Goal: Transaction & Acquisition: Purchase product/service

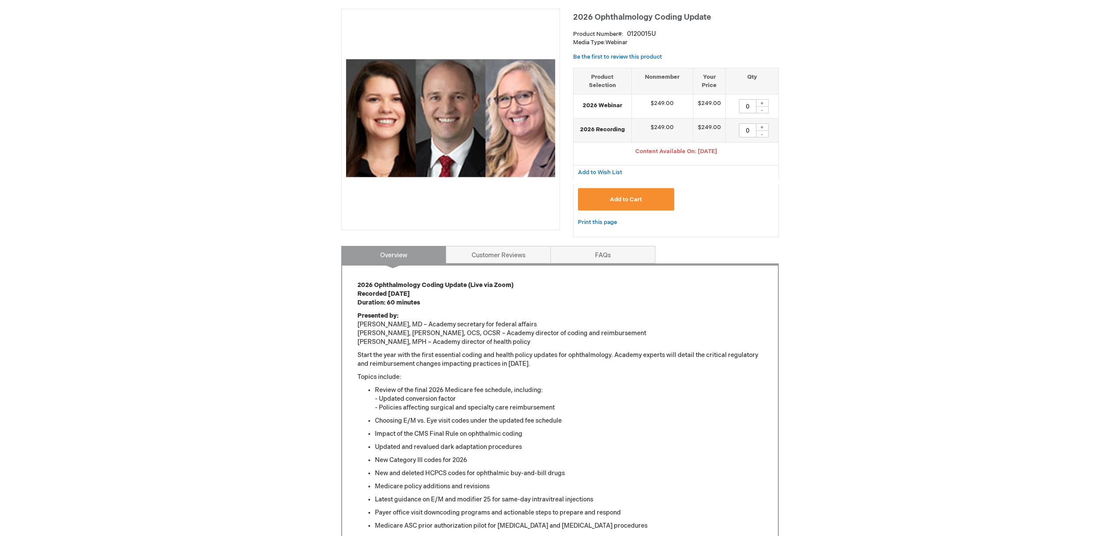
scroll to position [119, 0]
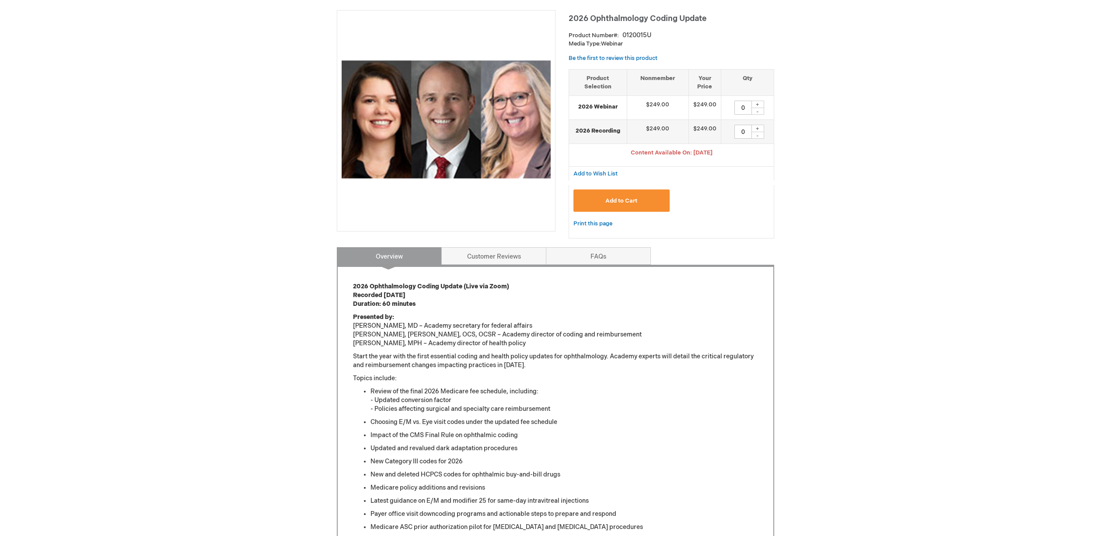
click at [558, 319] on p "Presented by: John T McAllister, MD – Academy secretary for federal affairs Joy…" at bounding box center [555, 330] width 405 height 35
click at [595, 105] on strong "2026 Webinar" at bounding box center [597, 107] width 49 height 8
click at [760, 102] on div "+" at bounding box center [757, 104] width 13 height 7
type input "1"
click at [646, 199] on button "Add to Cart" at bounding box center [621, 200] width 96 height 22
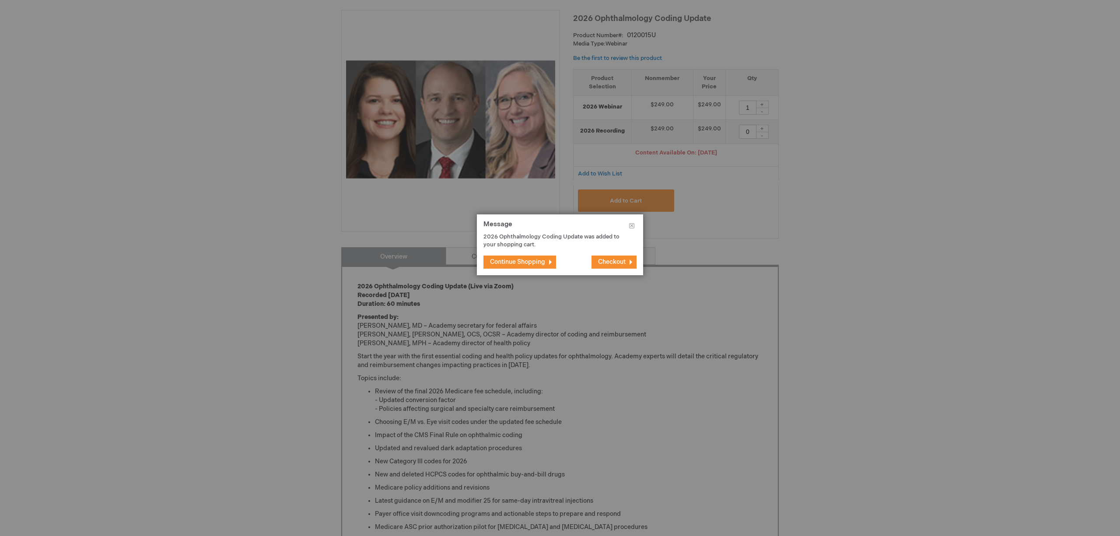
click at [607, 258] on span "Checkout" at bounding box center [612, 261] width 28 height 7
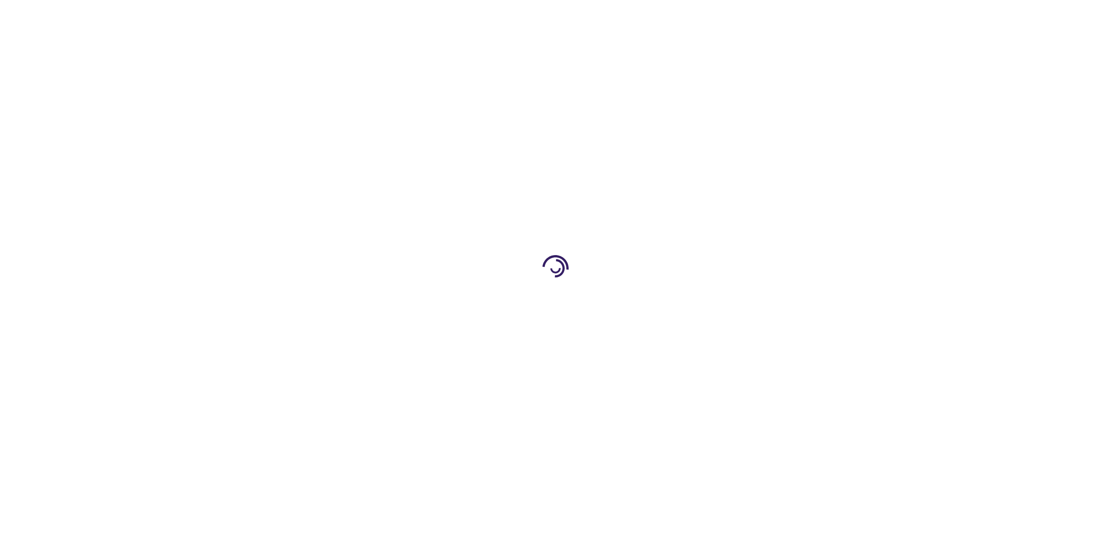
select select "US"
select select "41"
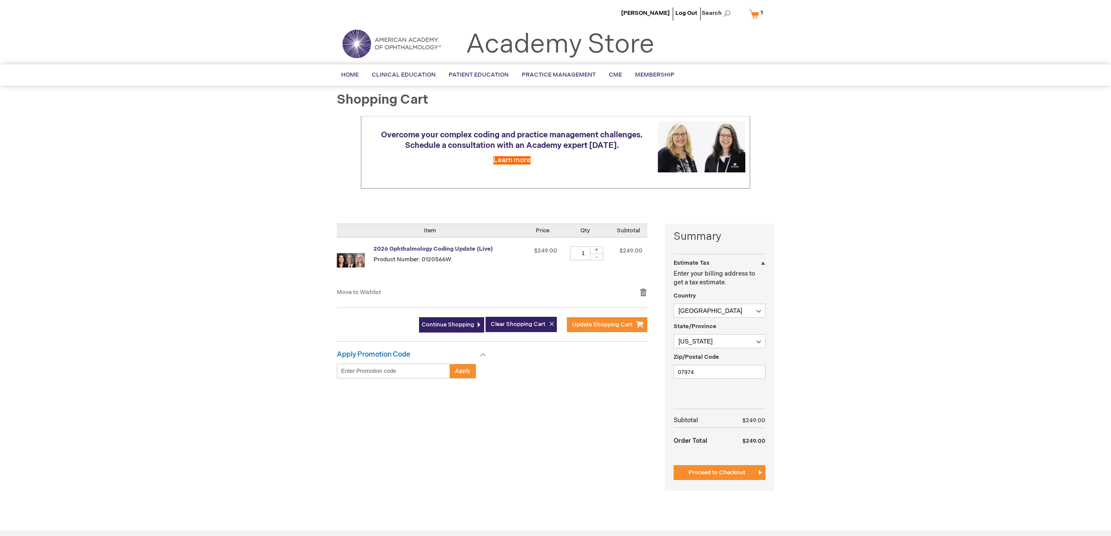
click at [456, 247] on link "2026 Ophthalmology Coding Update (Live)" at bounding box center [432, 248] width 119 height 7
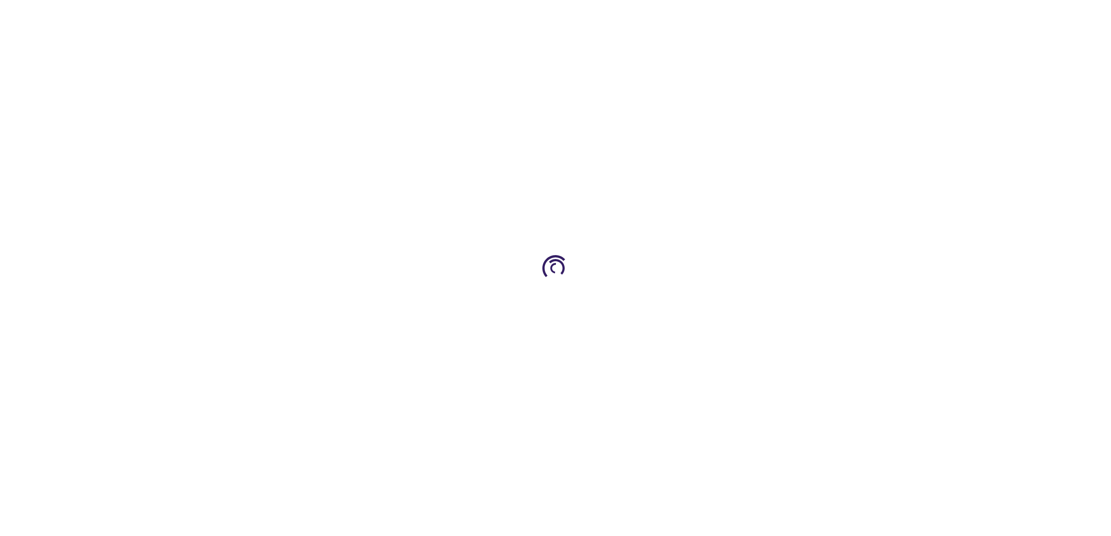
type input "0"
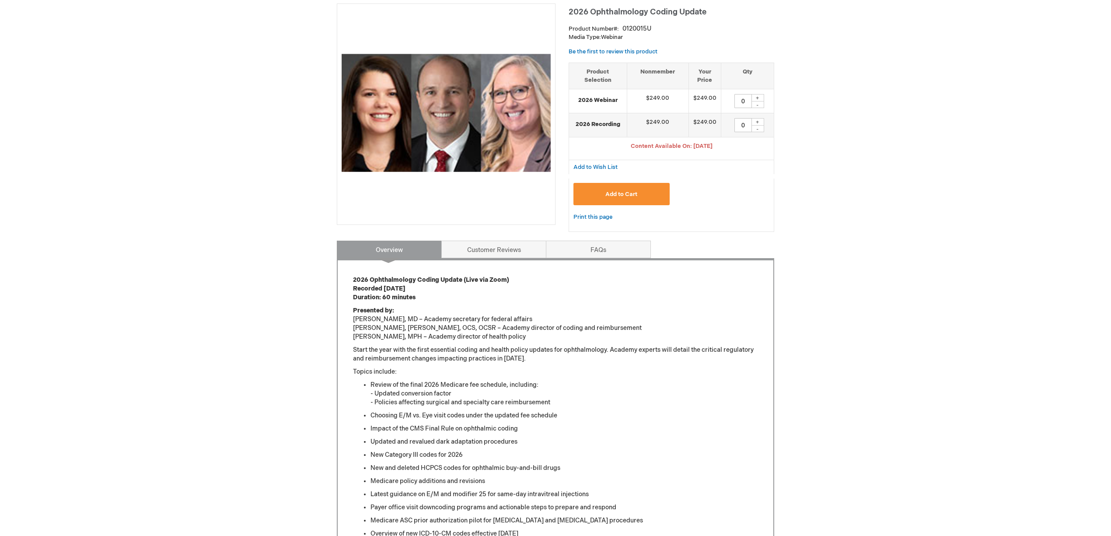
scroll to position [104, 0]
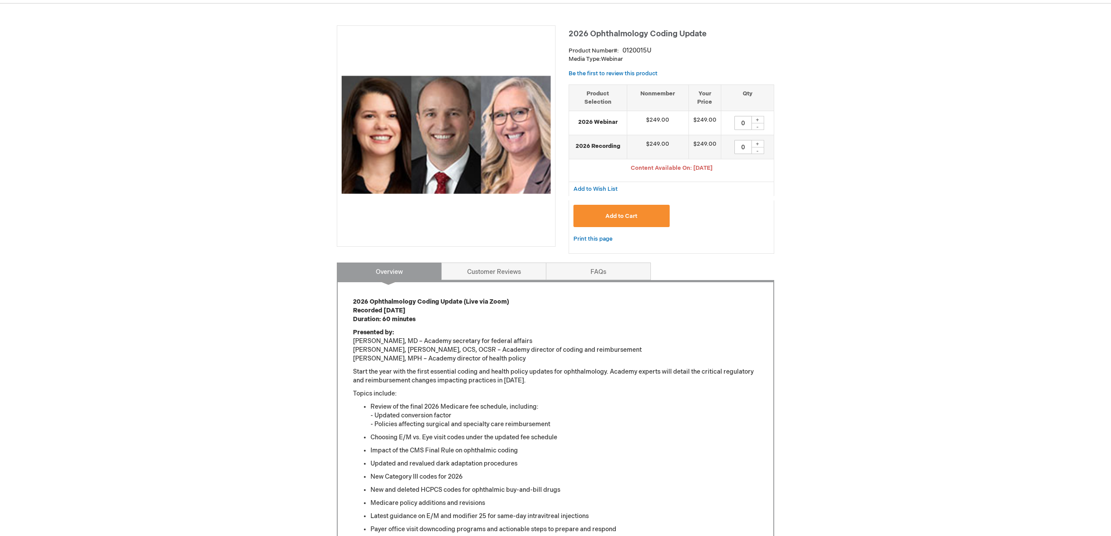
drag, startPoint x: 838, startPoint y: 153, endPoint x: 842, endPoint y: 153, distance: 4.4
click at [841, 153] on div "Jodi Freed Log Out Search My Cart 1 1 items CLOSE RECENTLY ADDED ITEM(S) Close …" at bounding box center [555, 462] width 1111 height 1132
